Goal: Information Seeking & Learning: Check status

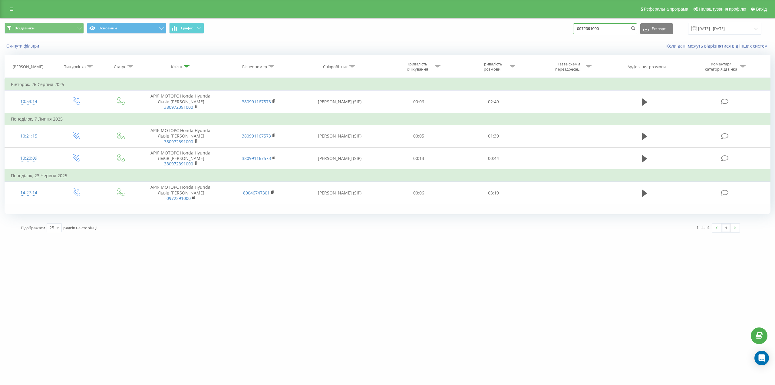
drag, startPoint x: 612, startPoint y: 28, endPoint x: 532, endPoint y: 26, distance: 79.7
click at [532, 26] on div "Всі дзвінки Основний Графік 0972391000 Експорт .csv .xls .xlsx 23.06.2025 - 23.…" at bounding box center [388, 29] width 766 height 12
paste input "504377776"
type input "0504377776"
click at [636, 27] on icon "submit" at bounding box center [633, 28] width 5 height 4
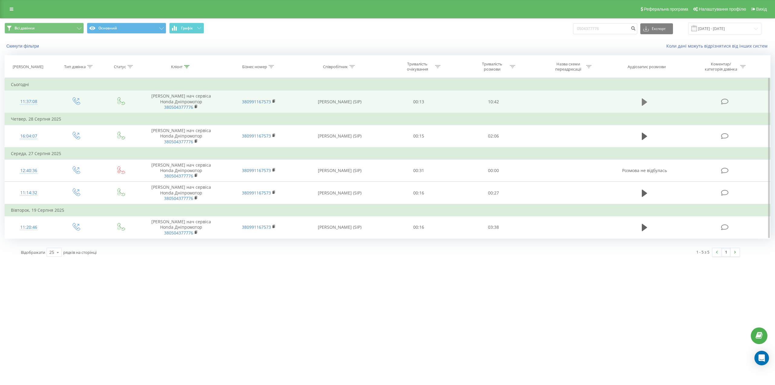
click at [644, 102] on icon at bounding box center [644, 101] width 5 height 7
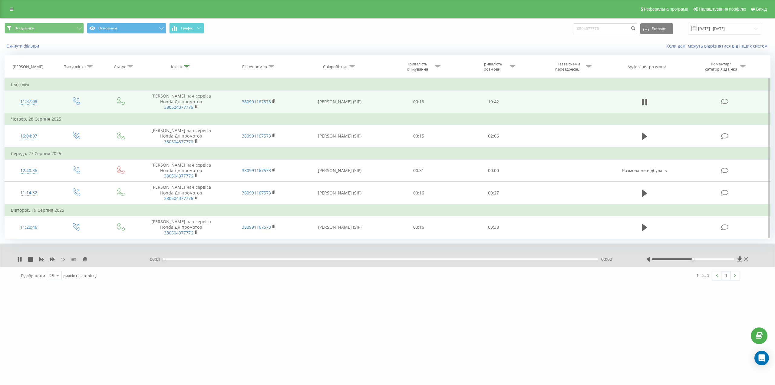
click at [173, 259] on div "00:00" at bounding box center [381, 259] width 435 height 2
click at [173, 259] on div "00:13" at bounding box center [381, 259] width 435 height 2
click at [180, 260] on div "00:24" at bounding box center [381, 259] width 435 height 2
click at [188, 259] on div "00:27" at bounding box center [381, 259] width 435 height 2
click at [208, 260] on div "00:53" at bounding box center [381, 259] width 435 height 2
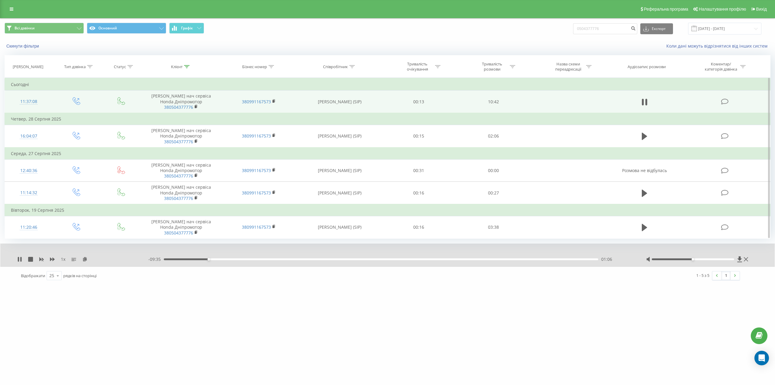
click at [219, 261] on div "- 09:35 01:06 01:06" at bounding box center [389, 259] width 483 height 6
click at [219, 258] on div "01:07" at bounding box center [381, 259] width 435 height 2
click at [230, 259] on div "01:26" at bounding box center [381, 259] width 435 height 2
click at [240, 259] on div "01:39" at bounding box center [381, 259] width 435 height 2
click at [21, 259] on icon at bounding box center [20, 259] width 1 height 5
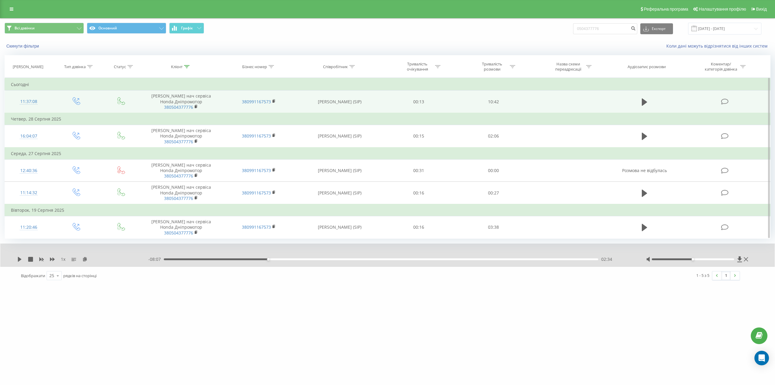
click at [266, 260] on div "02:34" at bounding box center [381, 259] width 435 height 2
click at [19, 260] on icon at bounding box center [20, 259] width 4 height 5
click at [19, 260] on icon at bounding box center [18, 259] width 1 height 5
